Goal: Navigation & Orientation: Find specific page/section

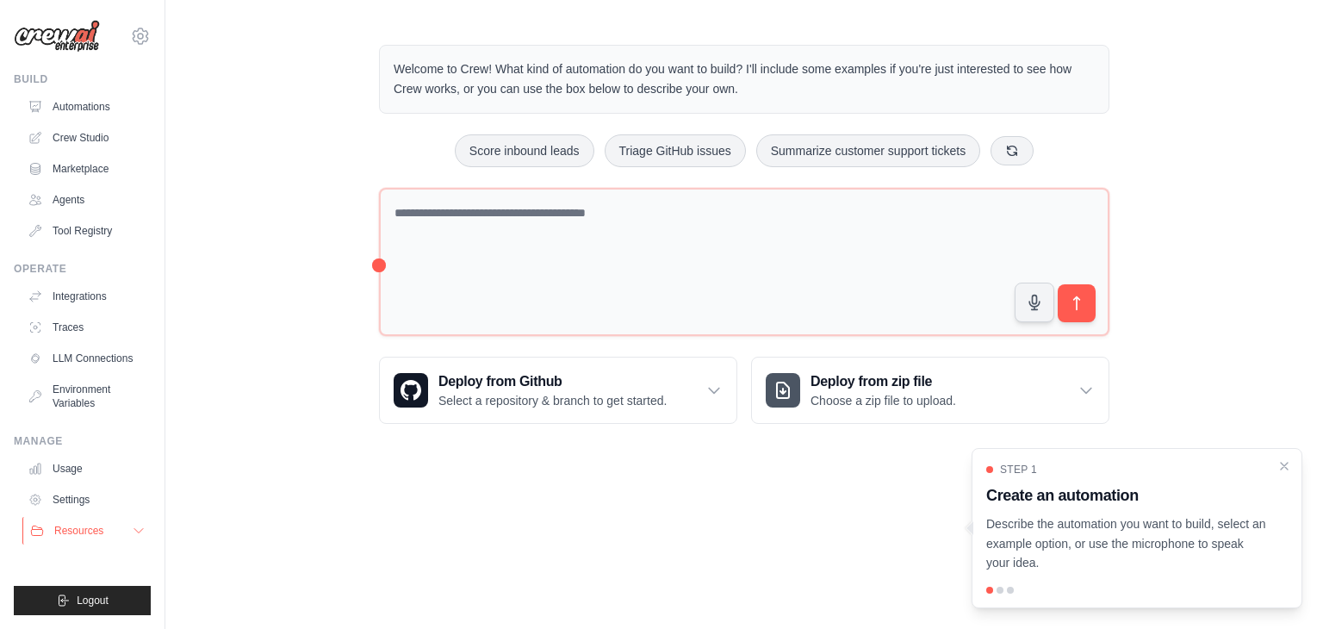
click at [133, 529] on icon at bounding box center [139, 531] width 14 height 14
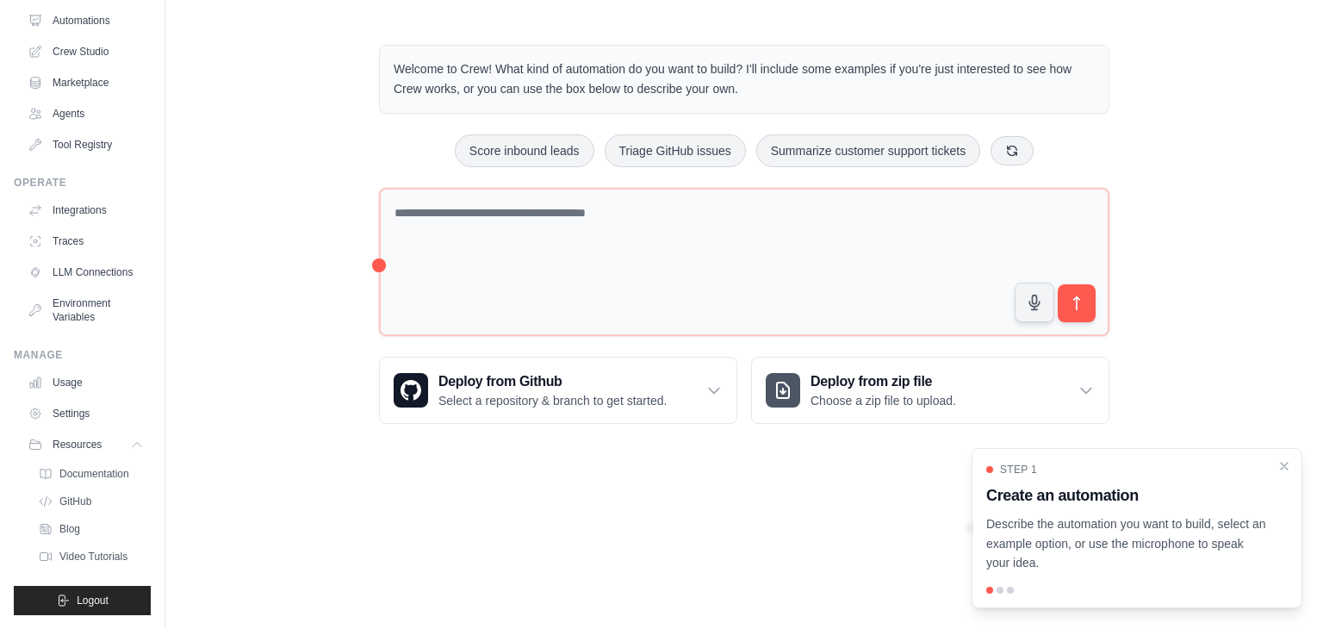
scroll to position [100, 0]
click at [110, 557] on span "Video Tutorials" at bounding box center [95, 556] width 68 height 14
click at [102, 606] on button "Logout" at bounding box center [82, 600] width 137 height 29
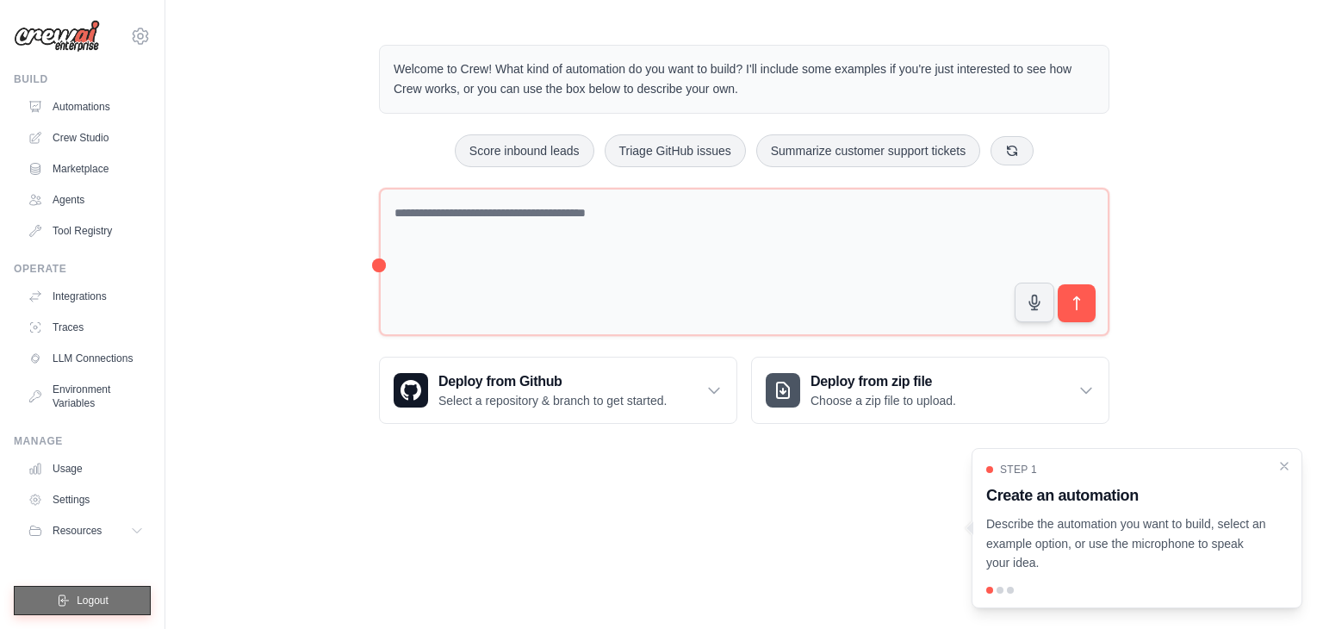
scroll to position [0, 0]
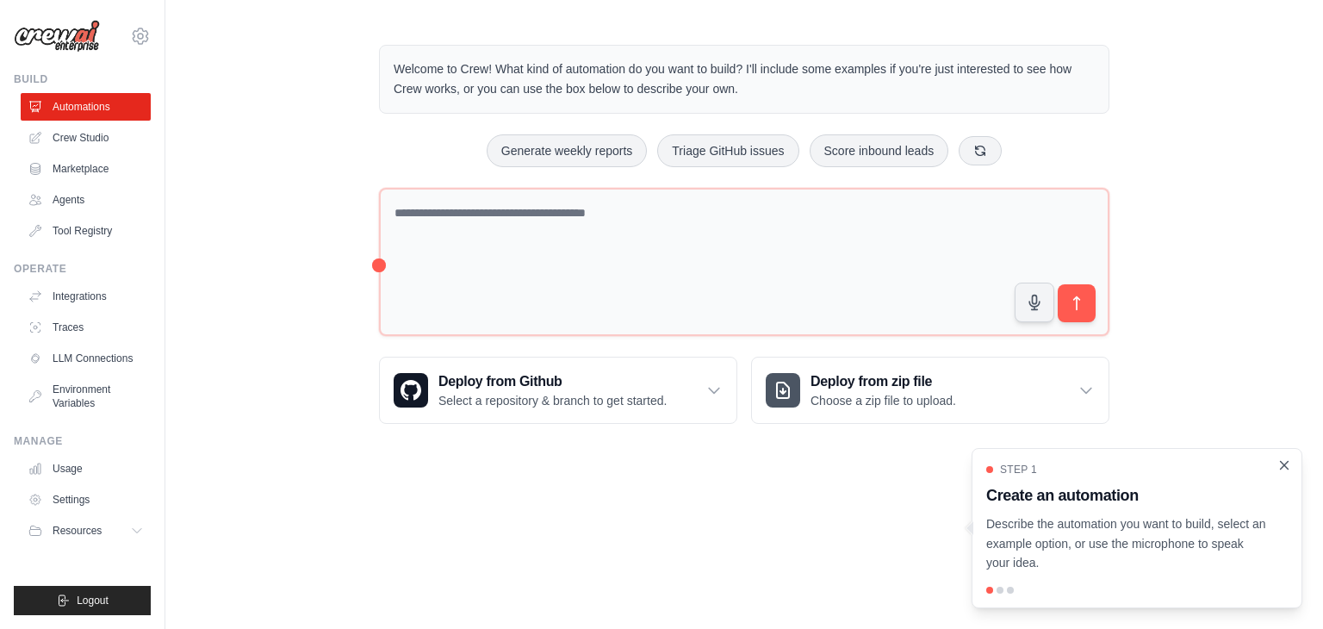
click at [1289, 464] on icon "Close walkthrough" at bounding box center [1283, 464] width 15 height 15
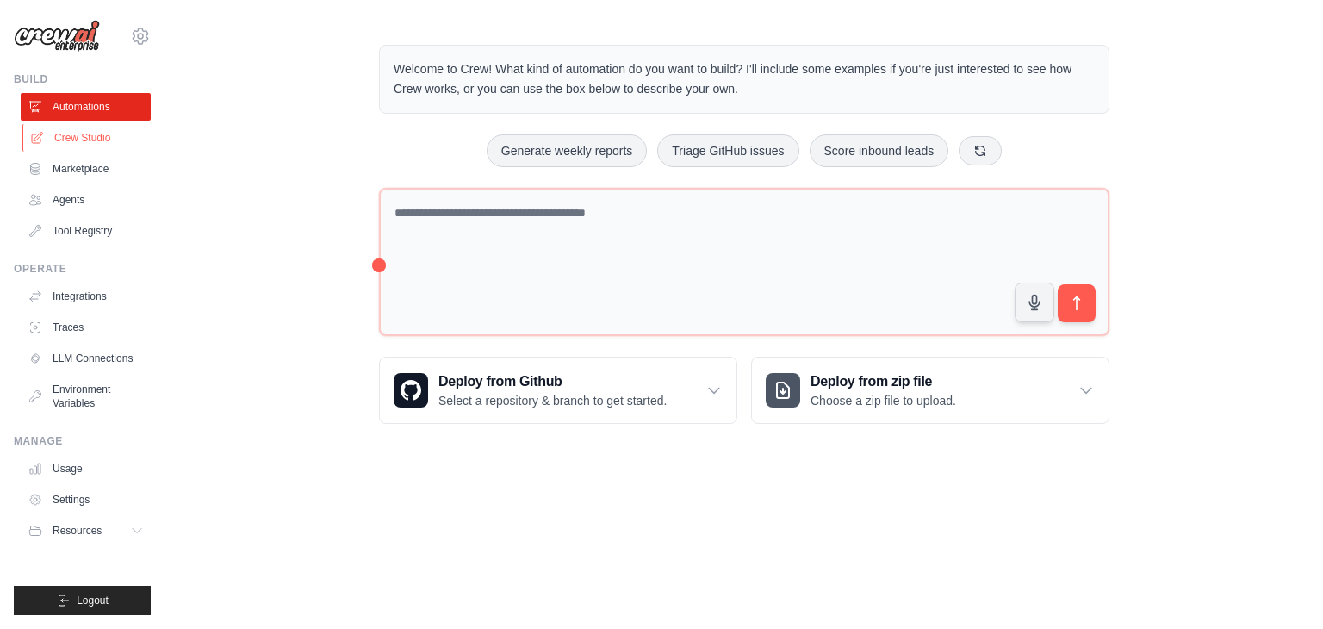
click at [82, 139] on link "Crew Studio" at bounding box center [87, 138] width 130 height 28
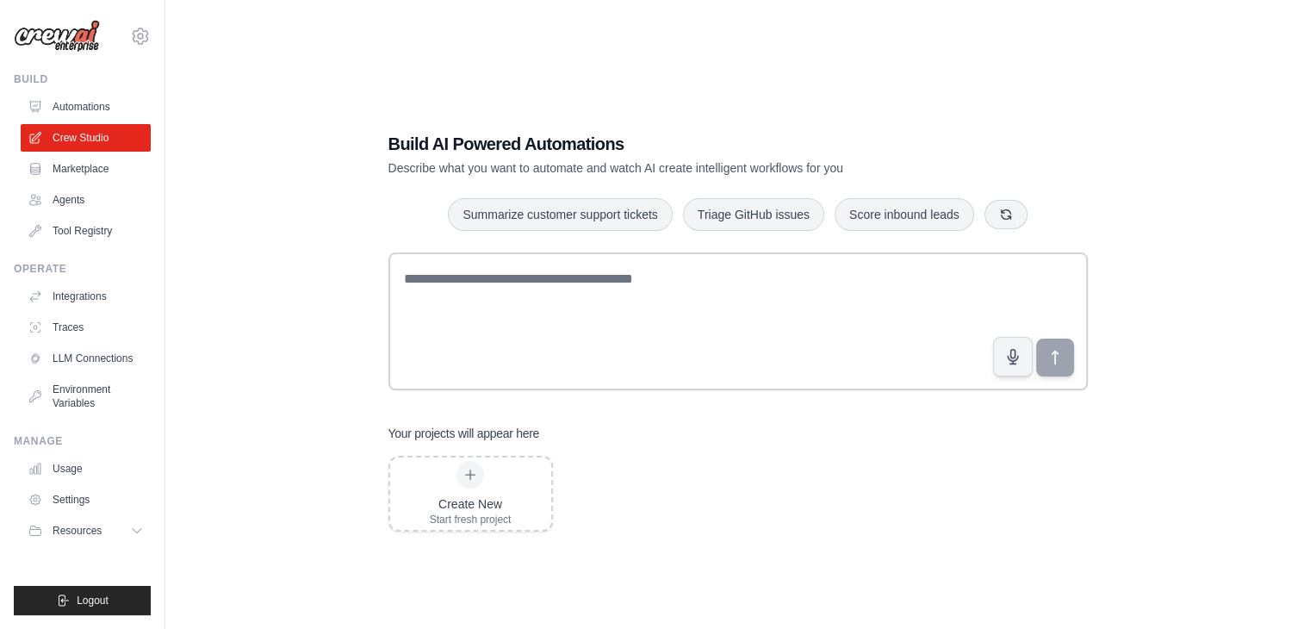
scroll to position [34, 0]
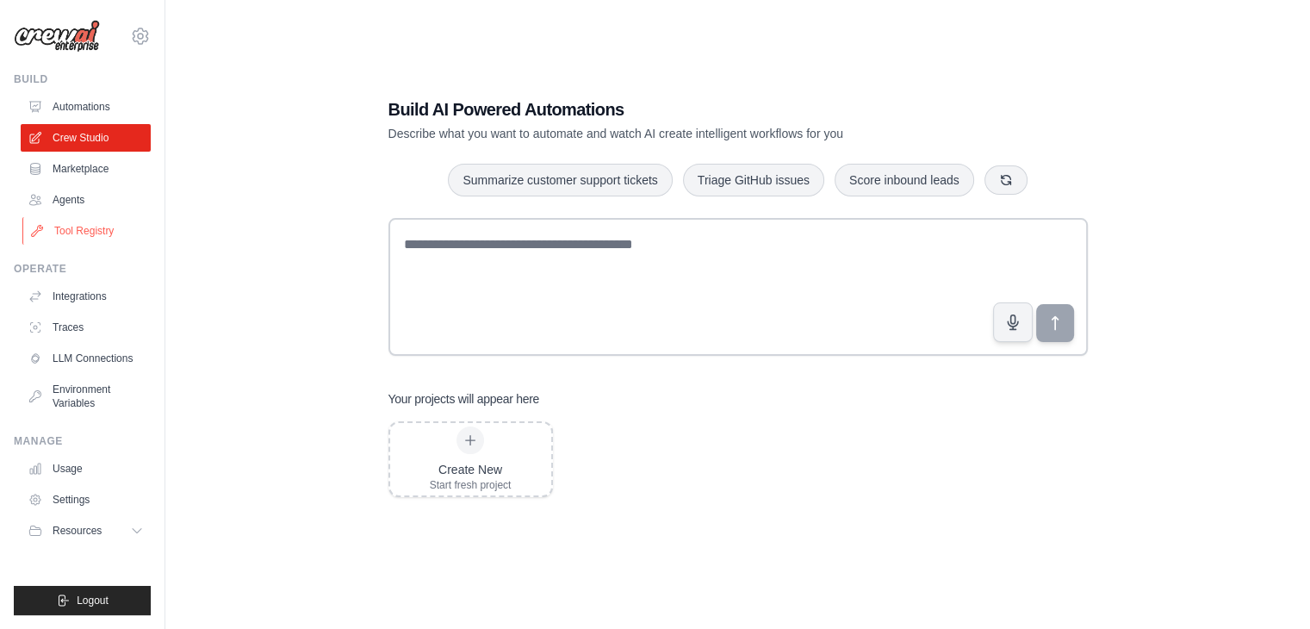
click at [93, 233] on link "Tool Registry" at bounding box center [87, 231] width 130 height 28
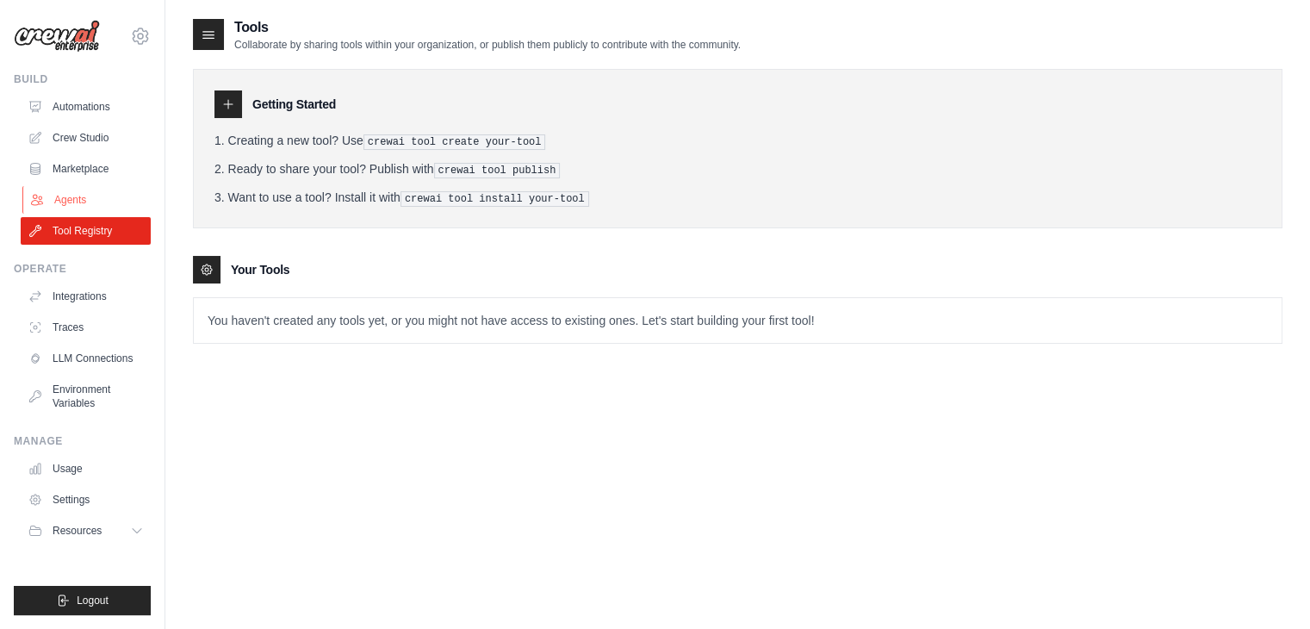
click at [84, 200] on link "Agents" at bounding box center [87, 200] width 130 height 28
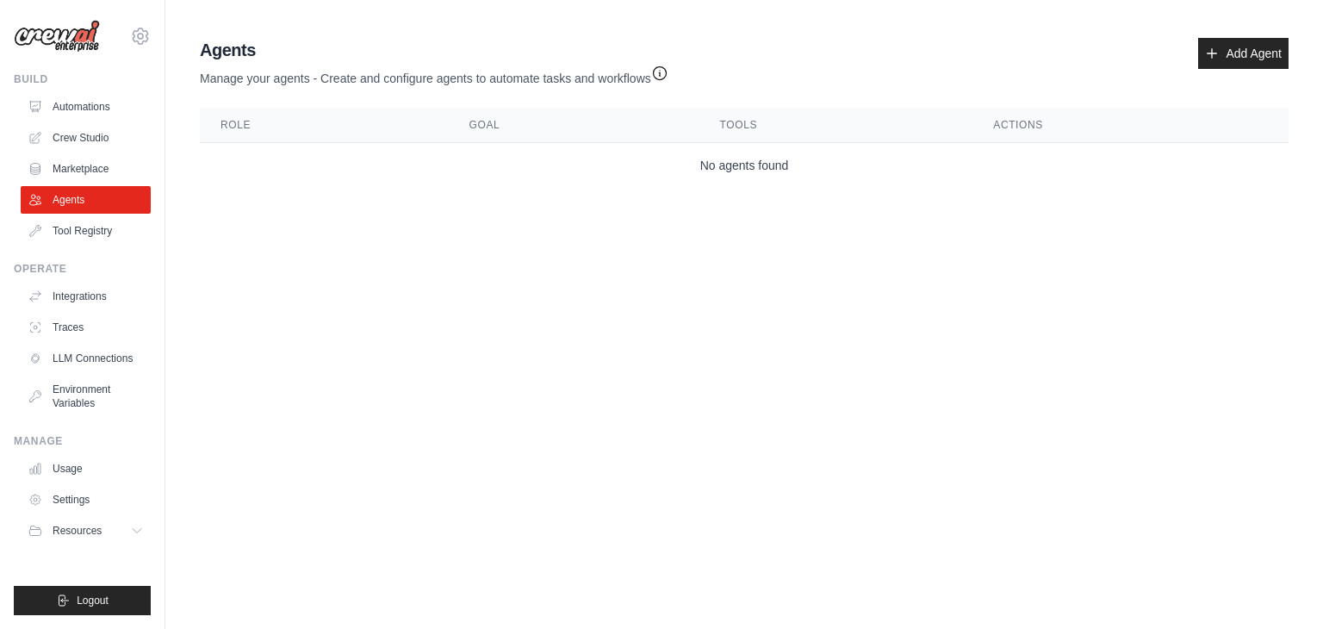
click at [661, 76] on icon "button" at bounding box center [659, 73] width 17 height 17
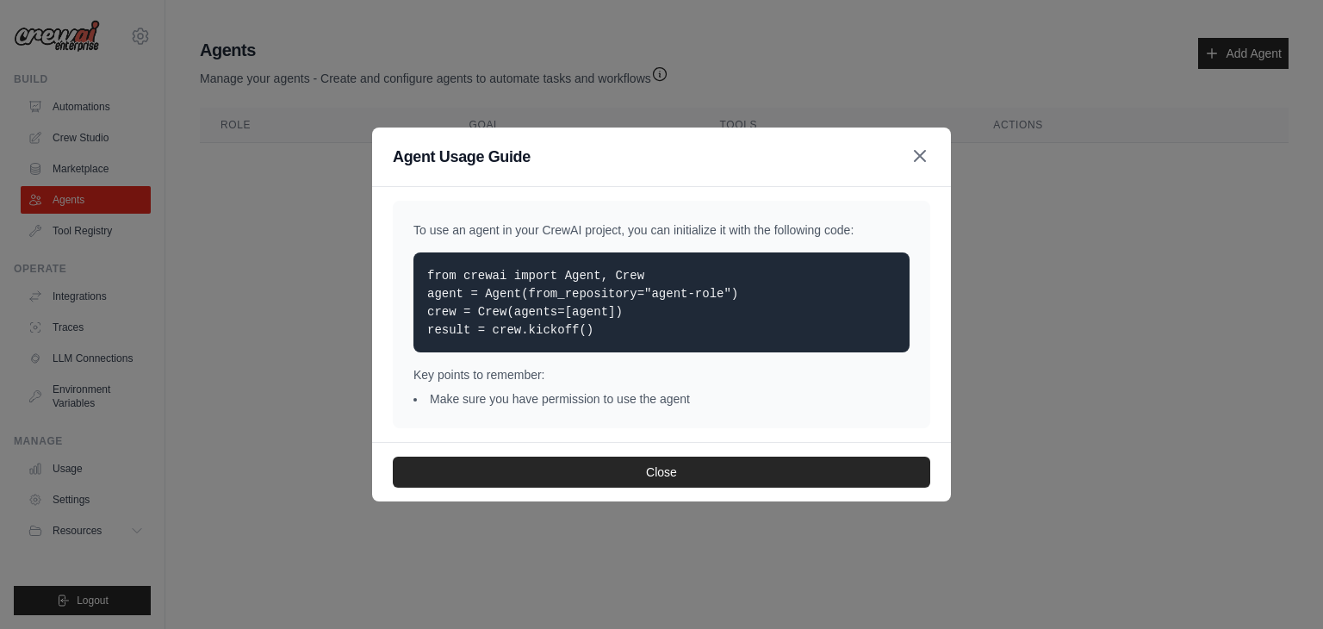
click at [925, 152] on icon "button" at bounding box center [919, 156] width 10 height 10
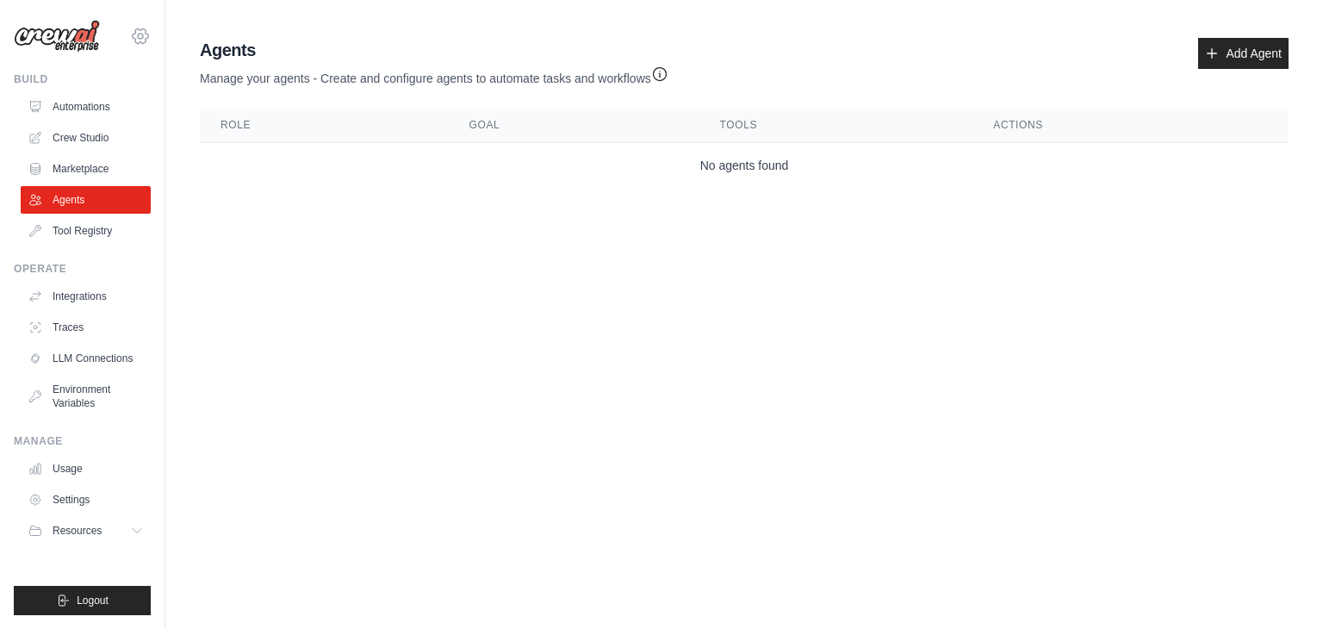
click at [145, 35] on icon at bounding box center [140, 36] width 21 height 21
click at [137, 121] on link "Settings" at bounding box center [141, 116] width 152 height 31
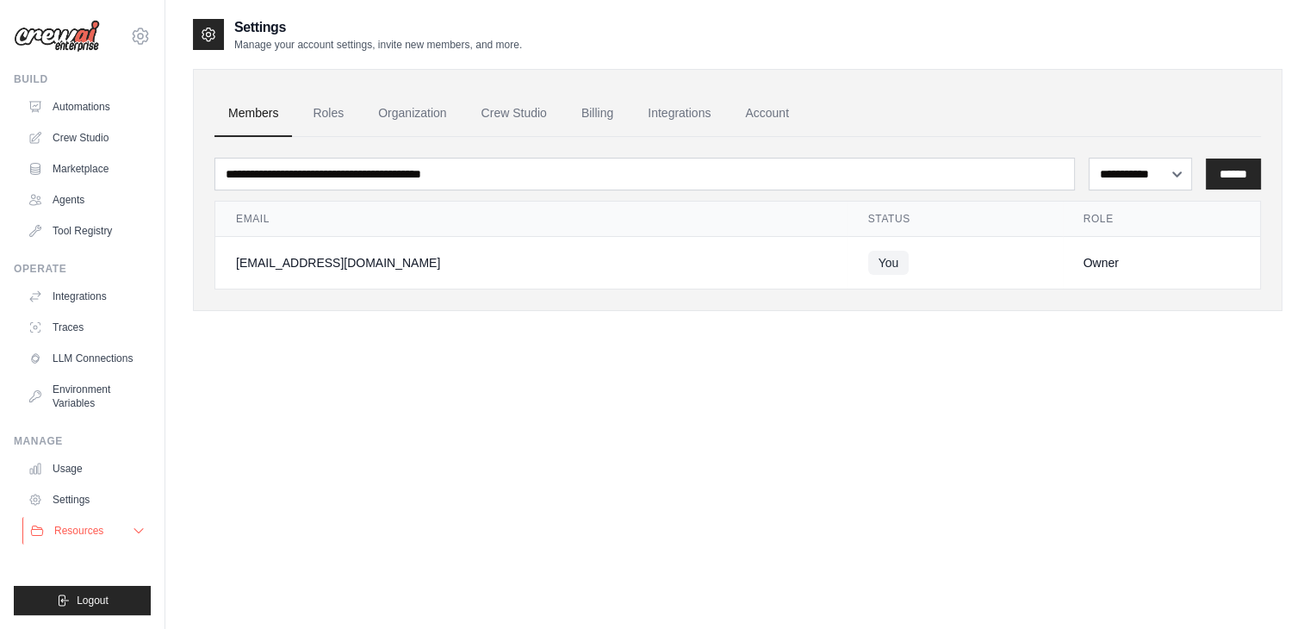
click at [143, 528] on icon at bounding box center [139, 531] width 14 height 14
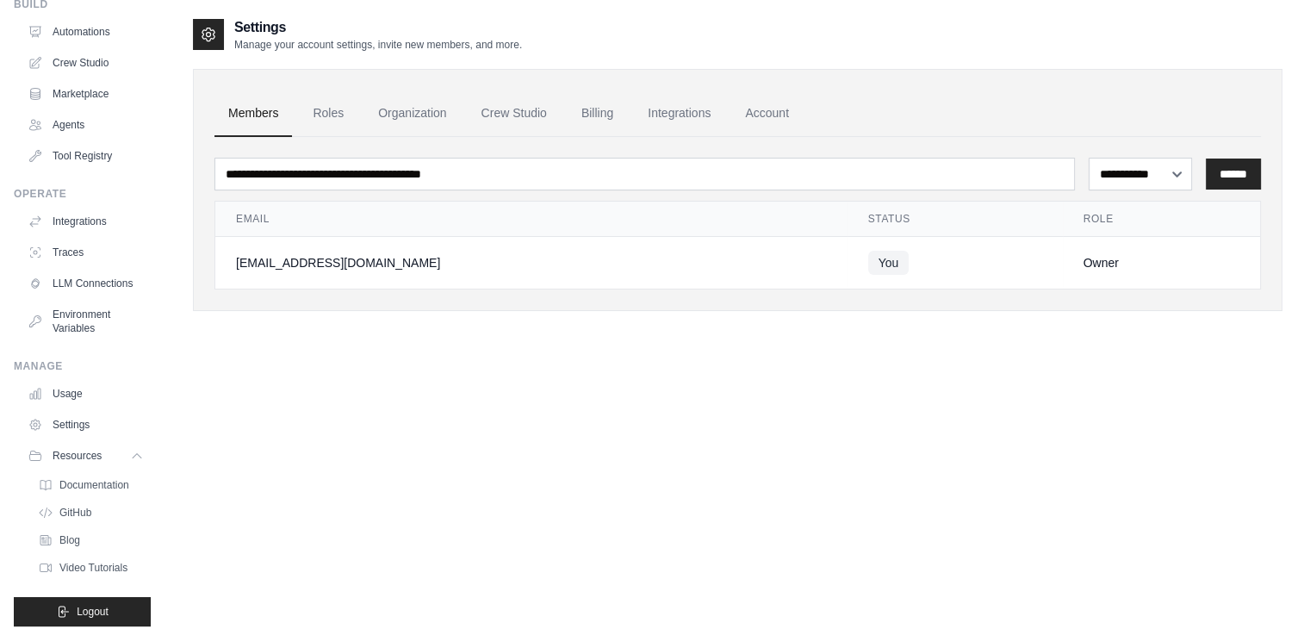
scroll to position [100, 0]
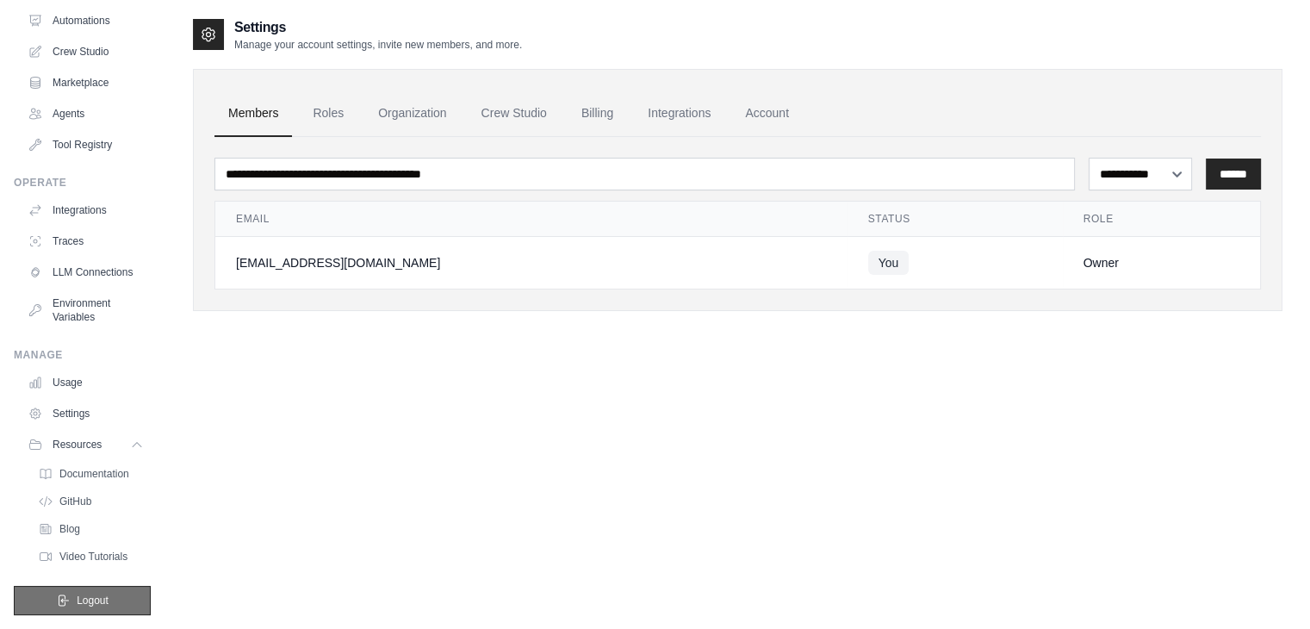
click at [105, 601] on button "Logout" at bounding box center [82, 600] width 137 height 29
